Goal: Find specific page/section: Find specific page/section

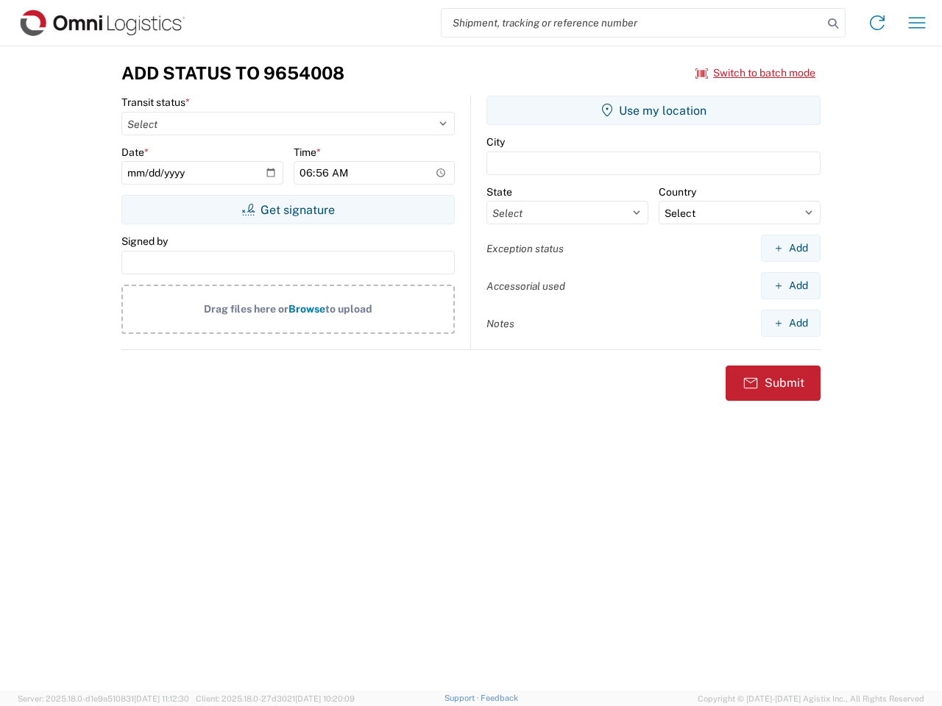
click at [632, 23] on input "search" at bounding box center [632, 23] width 381 height 28
click at [833, 24] on icon at bounding box center [833, 23] width 21 height 21
click at [877, 23] on icon at bounding box center [877, 23] width 24 height 24
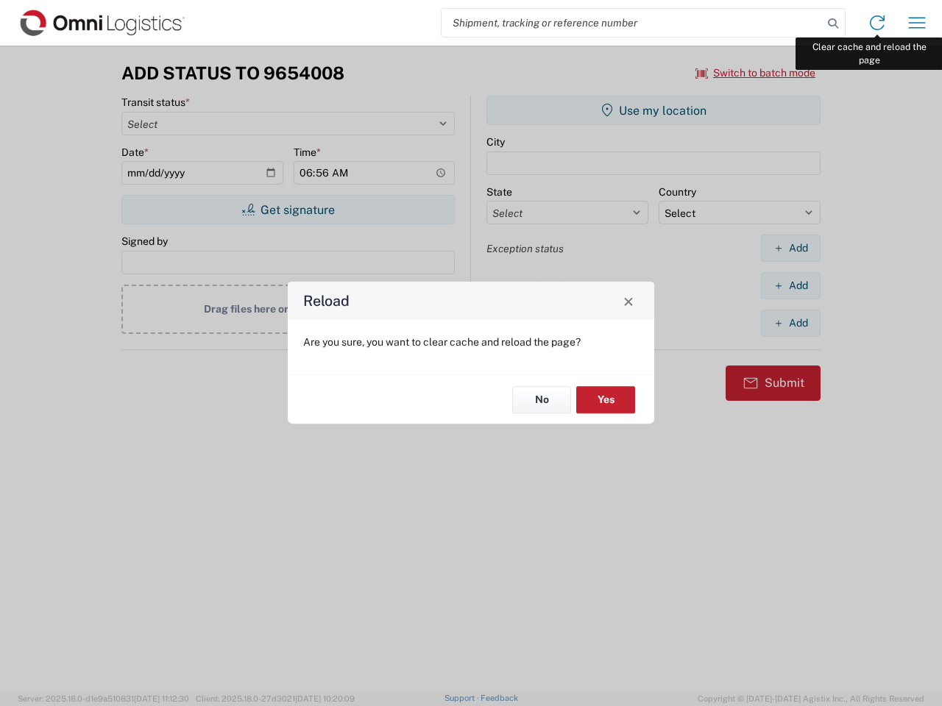
click at [917, 23] on div "Reload Are you sure, you want to clear cache and reload the page? No Yes" at bounding box center [471, 353] width 942 height 706
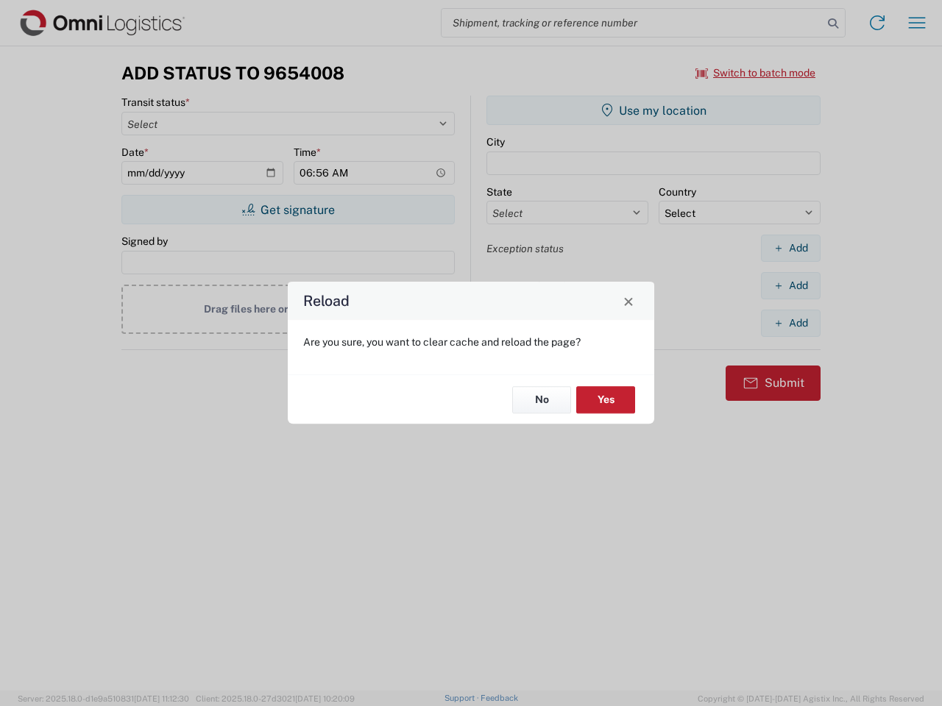
click at [756, 73] on div "Reload Are you sure, you want to clear cache and reload the page? No Yes" at bounding box center [471, 353] width 942 height 706
click at [288, 210] on div "Reload Are you sure, you want to clear cache and reload the page? No Yes" at bounding box center [471, 353] width 942 height 706
click at [653, 110] on div "Reload Are you sure, you want to clear cache and reload the page? No Yes" at bounding box center [471, 353] width 942 height 706
click at [790, 248] on div "Reload Are you sure, you want to clear cache and reload the page? No Yes" at bounding box center [471, 353] width 942 height 706
click at [790, 286] on div "Reload Are you sure, you want to clear cache and reload the page? No Yes" at bounding box center [471, 353] width 942 height 706
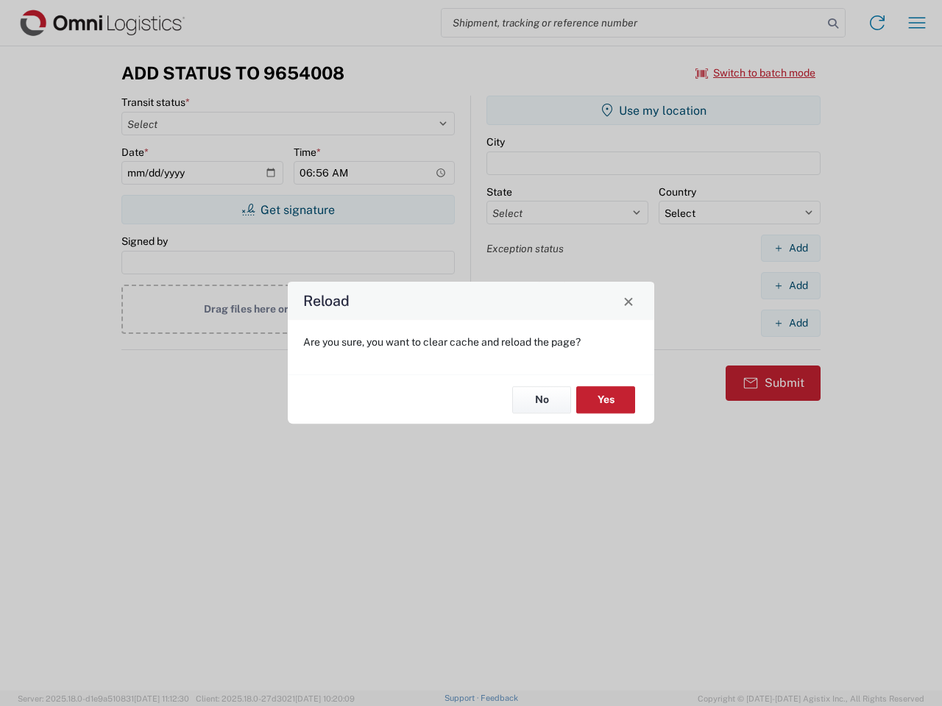
click at [790, 323] on div "Reload Are you sure, you want to clear cache and reload the page? No Yes" at bounding box center [471, 353] width 942 height 706
